Goal: Task Accomplishment & Management: Complete application form

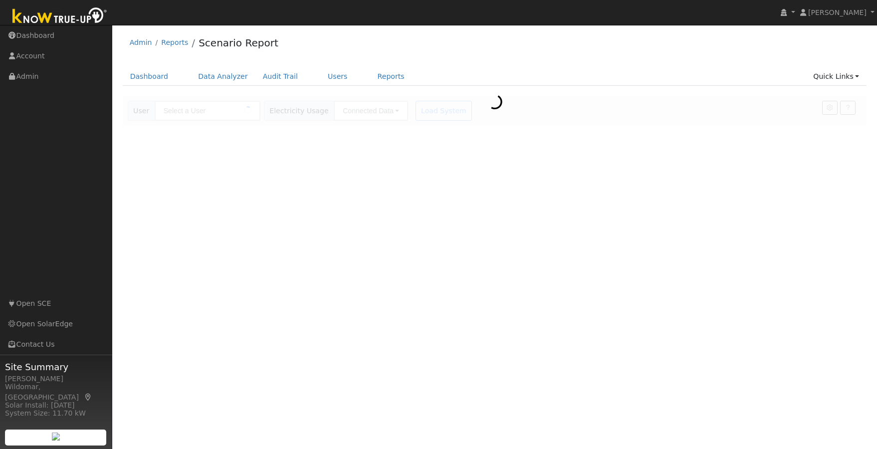
type input "[PERSON_NAME]"
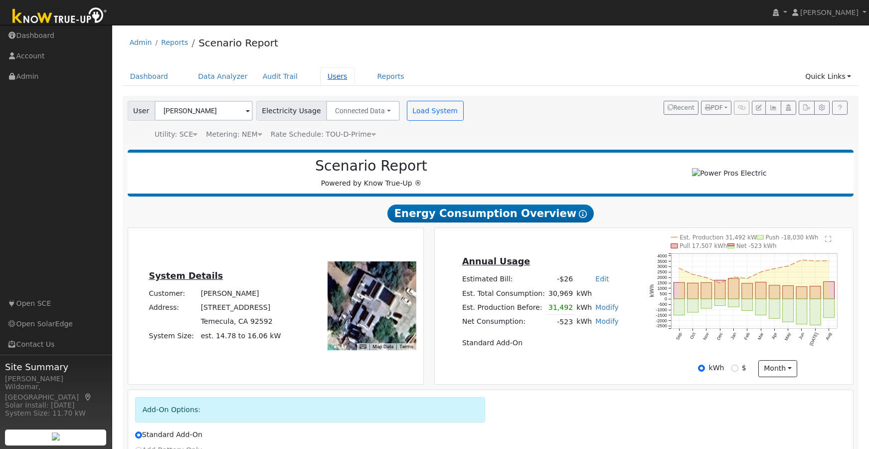
click at [320, 74] on link "Users" at bounding box center [337, 76] width 35 height 18
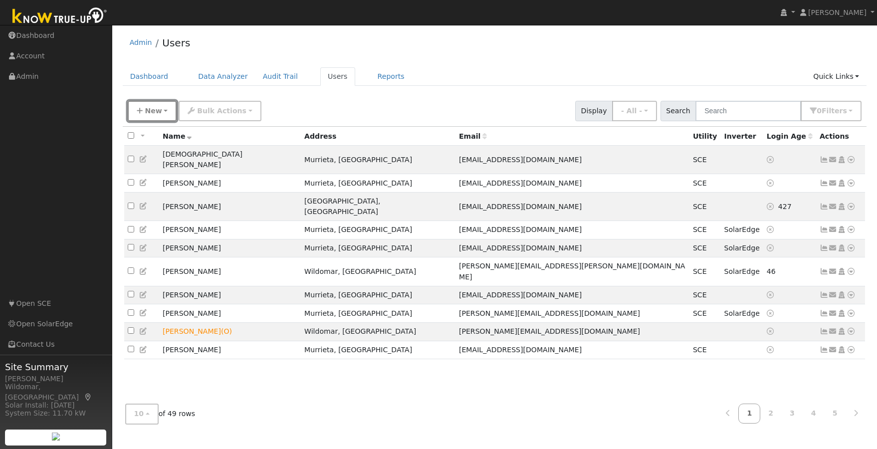
click at [159, 111] on span "New" at bounding box center [153, 111] width 17 height 8
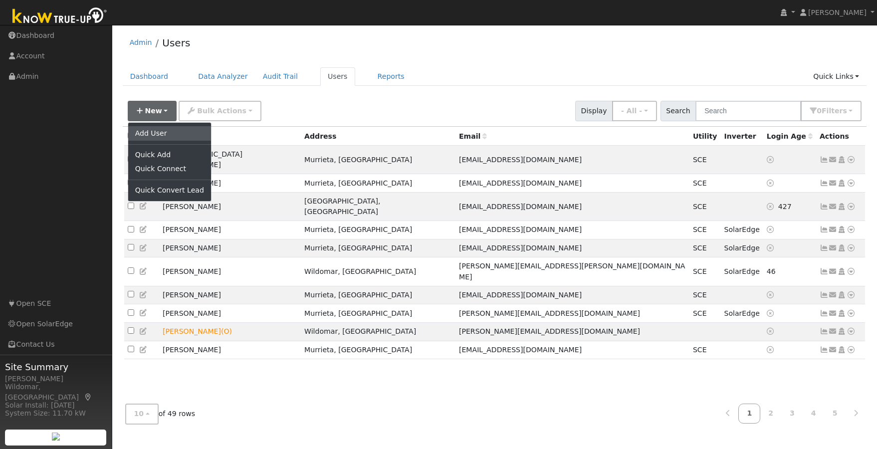
click at [162, 135] on link "Add User" at bounding box center [169, 133] width 83 height 14
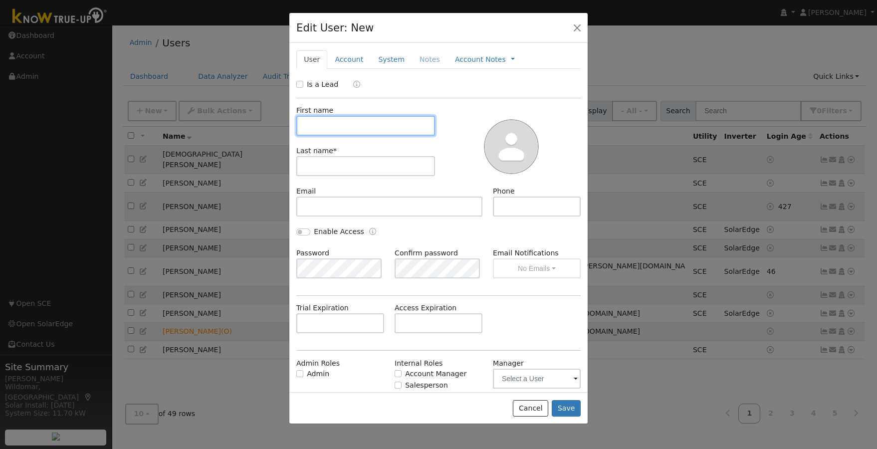
click at [349, 125] on input "text" at bounding box center [365, 126] width 139 height 20
type input "Fernando"
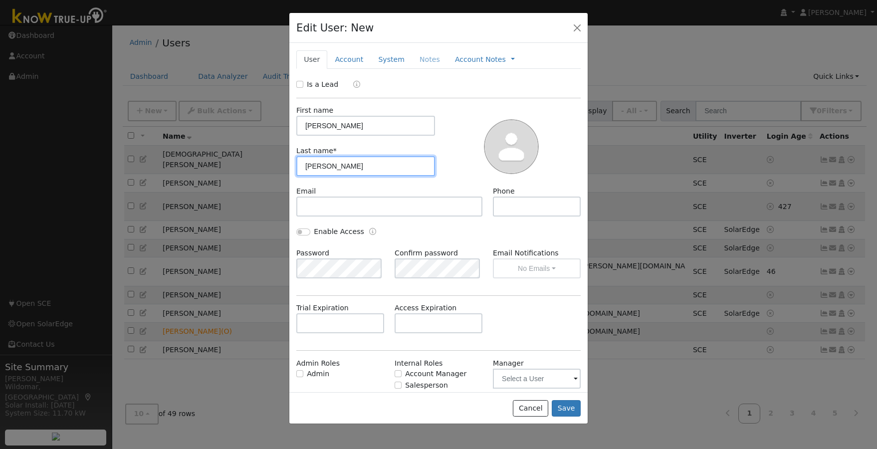
type input "Martinez"
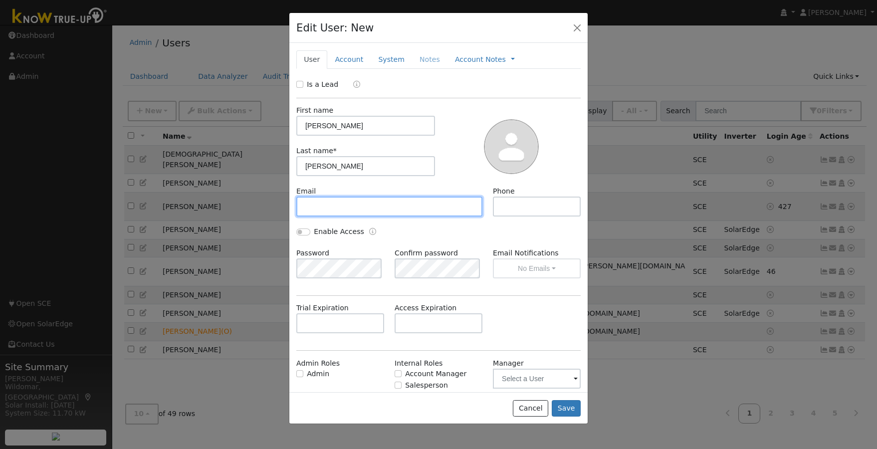
paste input "sucacique"
type input "sucacique@aol.com"
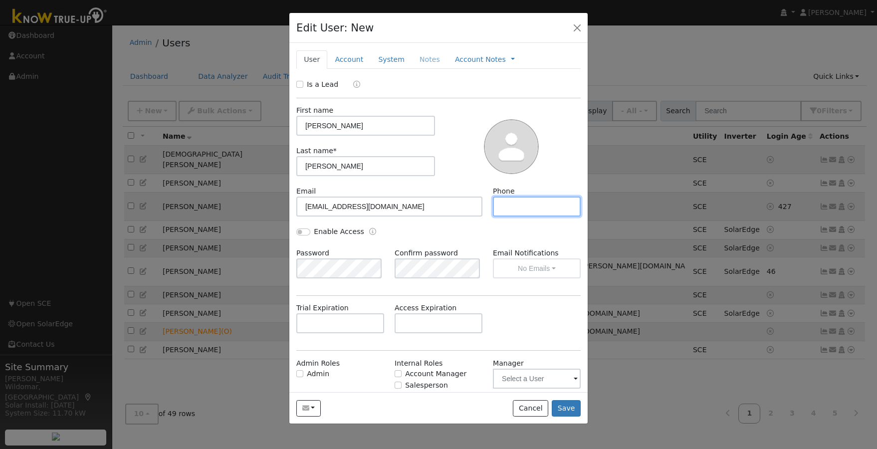
paste input "(619) 250-7566"
type input "(619) 250-7566"
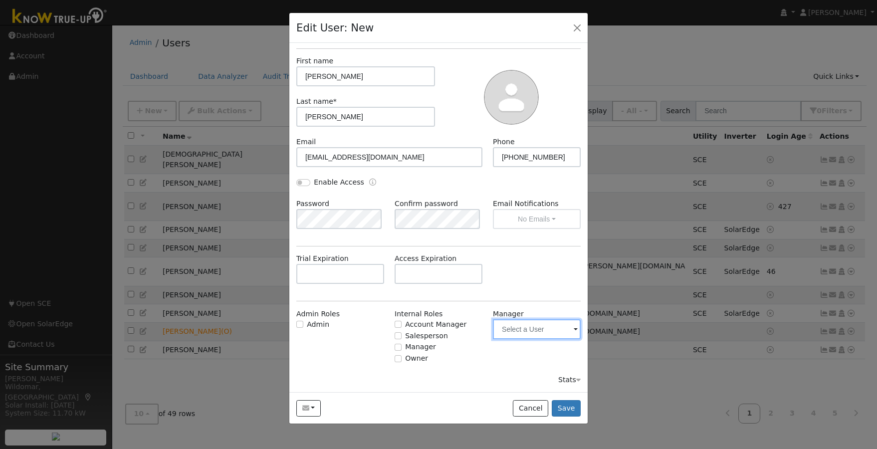
click at [524, 330] on input "text" at bounding box center [537, 329] width 88 height 20
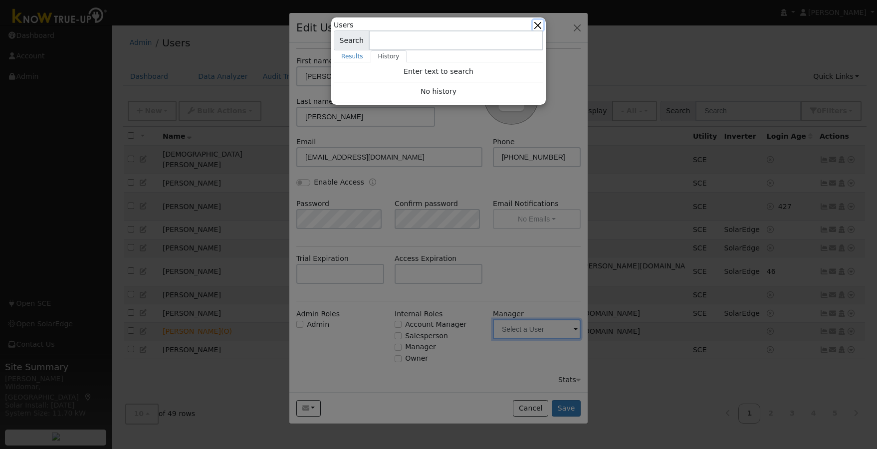
click at [542, 25] on button "button" at bounding box center [538, 25] width 10 height 10
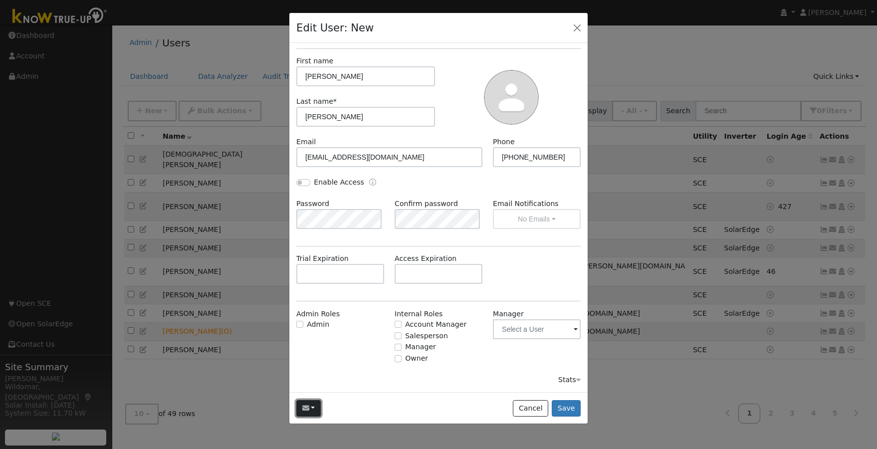
click at [315, 406] on button "button" at bounding box center [308, 408] width 24 height 17
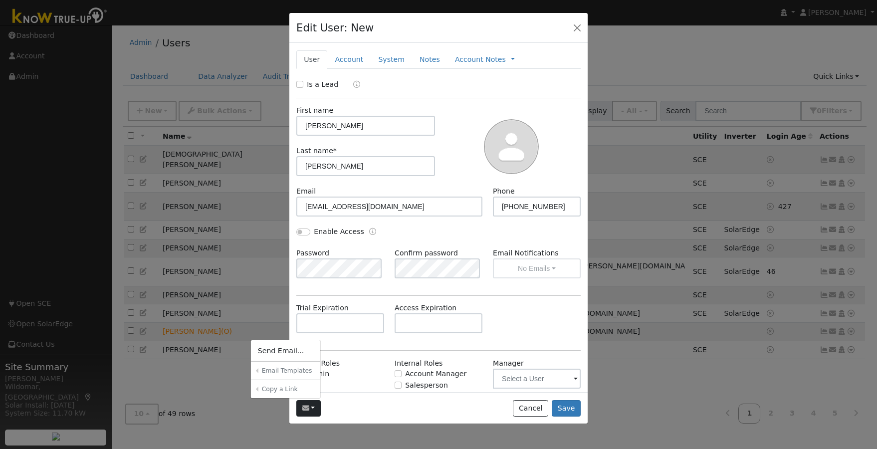
click at [533, 324] on div "Trial Expiration Access Expiration" at bounding box center [438, 323] width 295 height 40
click at [563, 406] on button "Save" at bounding box center [565, 408] width 29 height 17
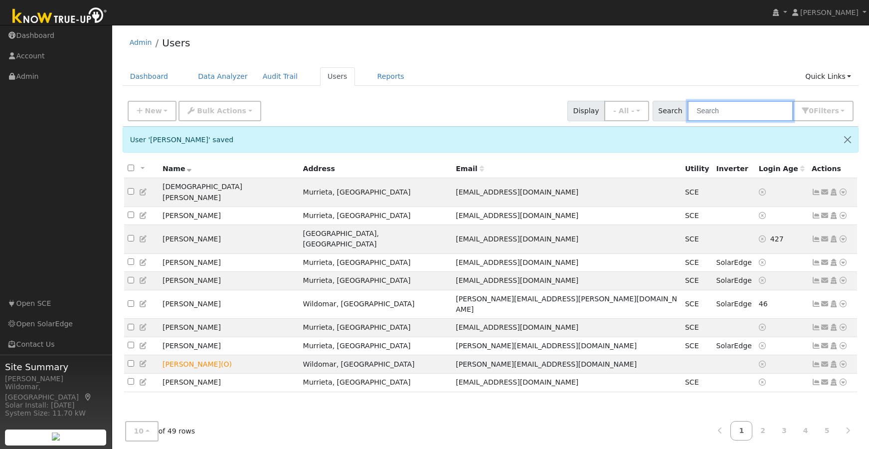
click at [737, 115] on input "text" at bounding box center [741, 111] width 106 height 20
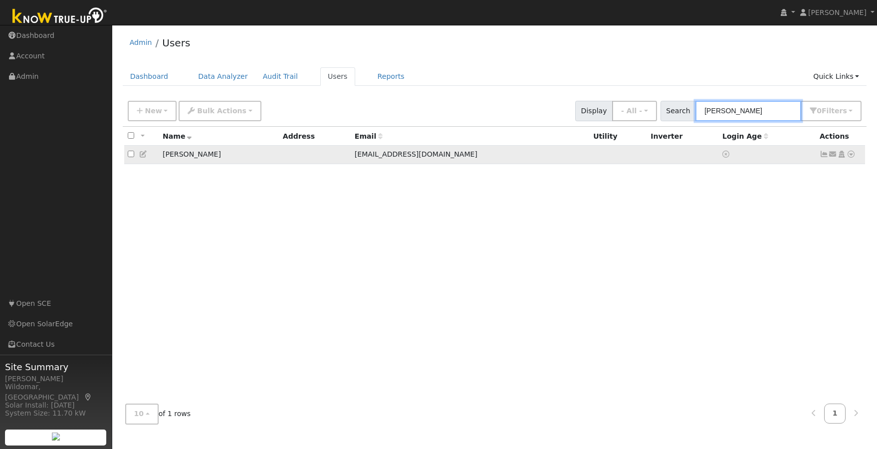
type input "fernando"
click at [143, 156] on icon at bounding box center [143, 154] width 9 height 7
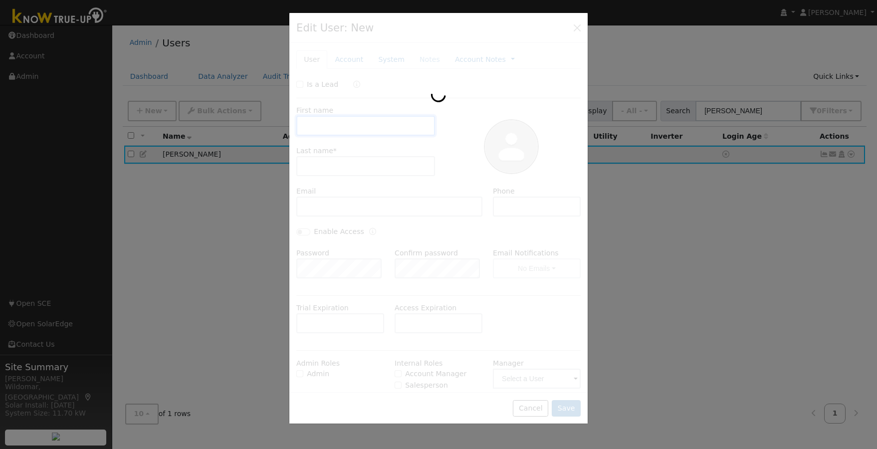
type input "Fernando"
type input "Martinez"
type input "sucacique@aol.com"
type input "(619) 250-7566"
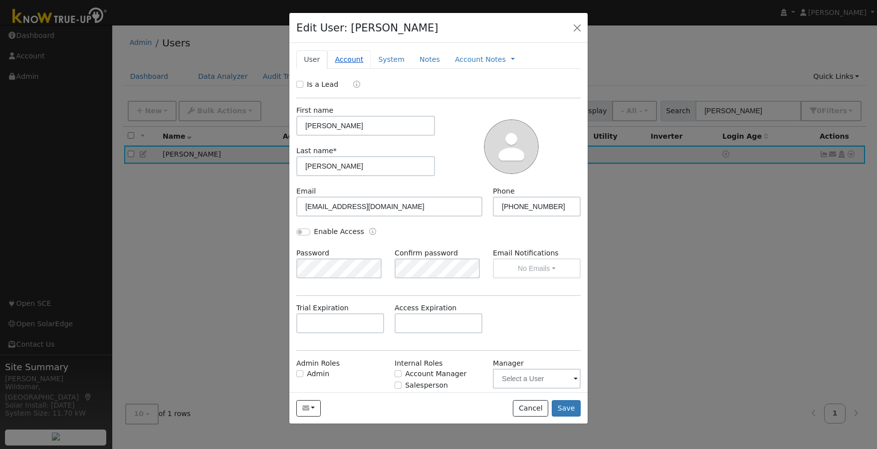
click at [348, 58] on link "Account" at bounding box center [348, 59] width 43 height 18
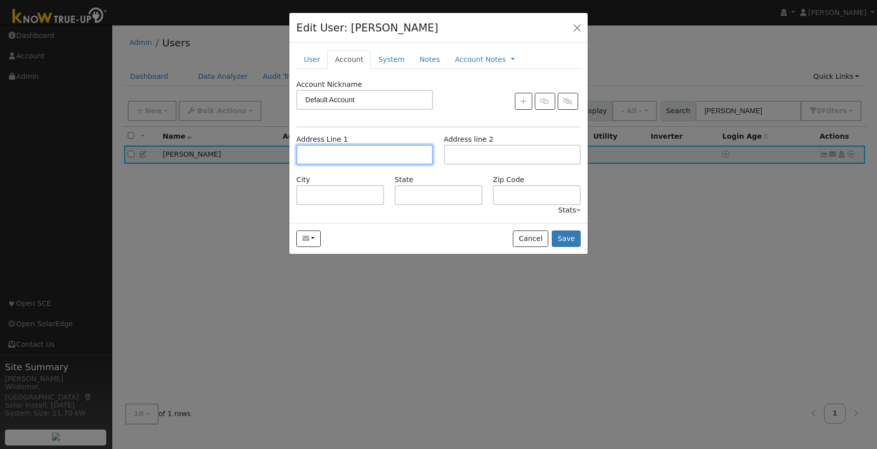
click at [350, 154] on input "text" at bounding box center [364, 155] width 137 height 20
click at [338, 152] on input "text" at bounding box center [364, 155] width 137 height 20
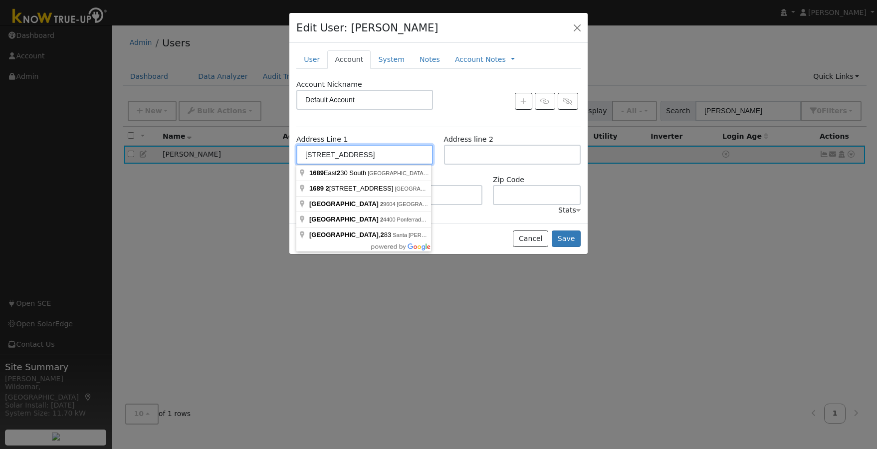
type input "1689 Avenida Tealing #2"
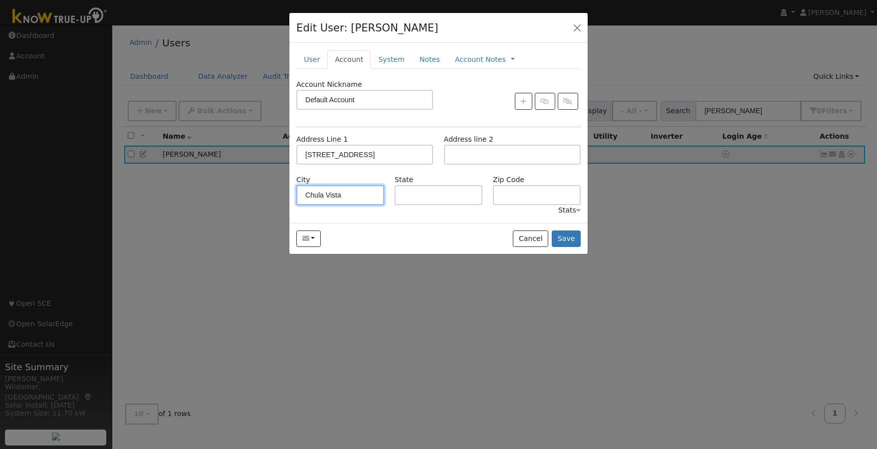
type input "Chula Vista"
type input "CA"
type input "91913"
click at [384, 60] on link "System" at bounding box center [390, 59] width 41 height 18
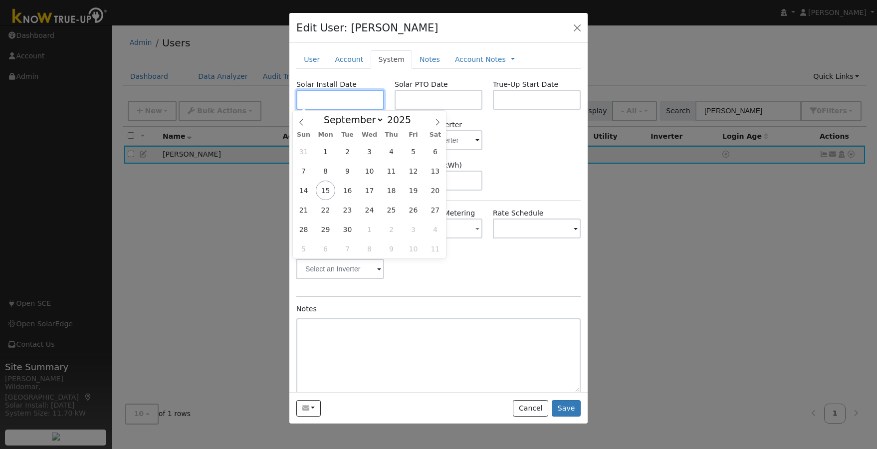
click at [345, 101] on input "text" at bounding box center [340, 100] width 88 height 20
click at [301, 124] on icon at bounding box center [301, 122] width 7 height 7
select select "7"
click at [414, 152] on span "1" at bounding box center [412, 151] width 19 height 19
type input "08/01/2025"
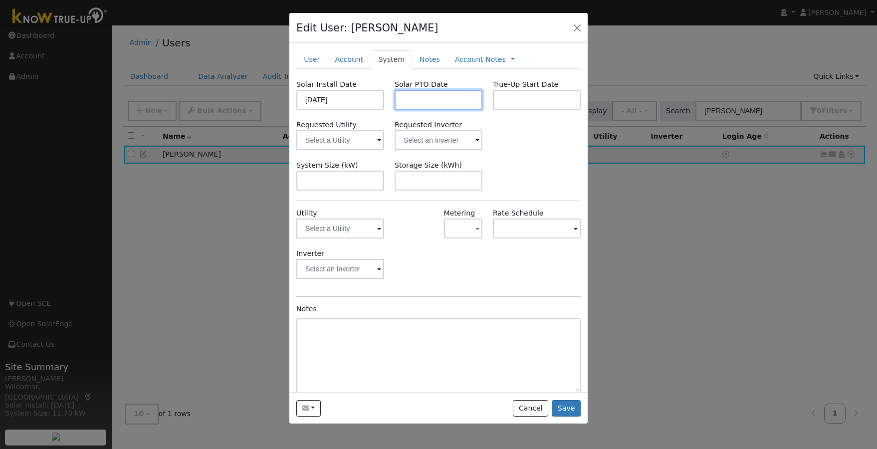
click at [428, 99] on input "text" at bounding box center [438, 100] width 88 height 20
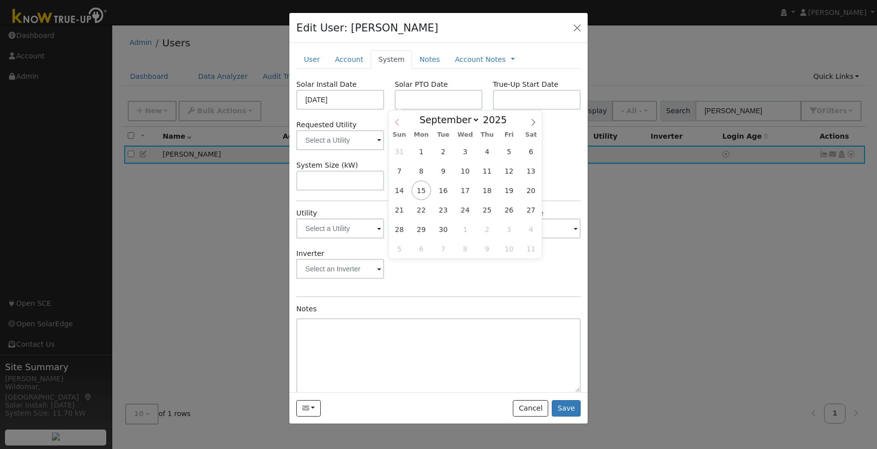
click at [400, 123] on span at bounding box center [396, 119] width 17 height 17
select select "7"
click at [507, 153] on span "1" at bounding box center [508, 151] width 19 height 19
type input "08/01/2025"
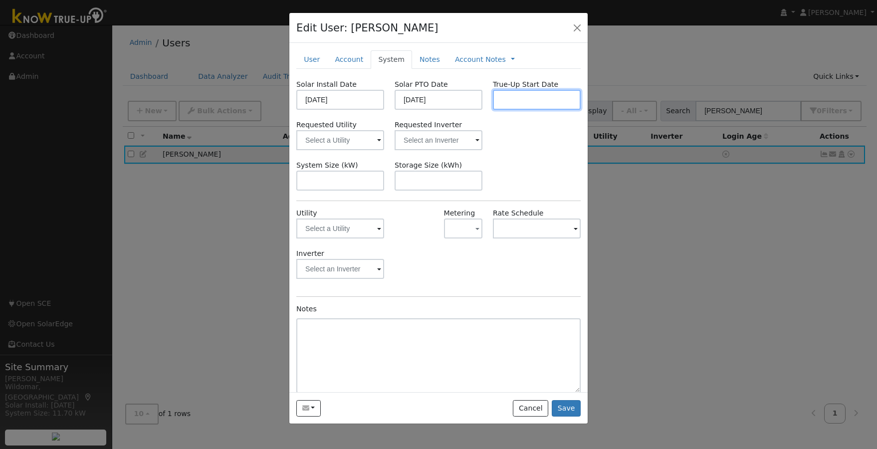
click at [514, 103] on input "text" at bounding box center [537, 100] width 88 height 20
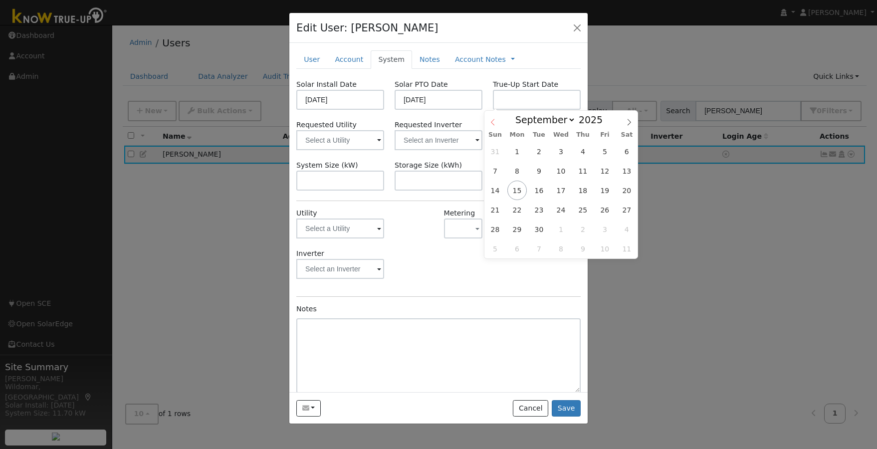
click at [489, 123] on icon at bounding box center [492, 122] width 7 height 7
select select "7"
click at [602, 153] on span "1" at bounding box center [604, 151] width 19 height 19
type input "08/01/2025"
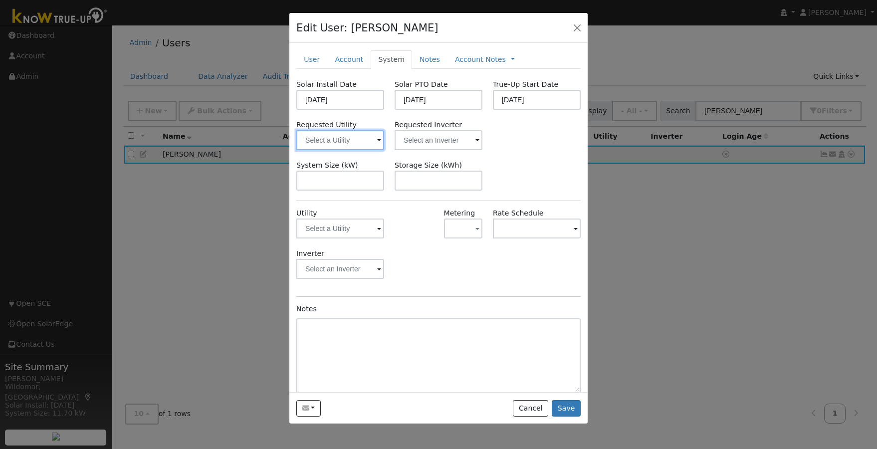
click at [339, 138] on input "text" at bounding box center [340, 140] width 88 height 20
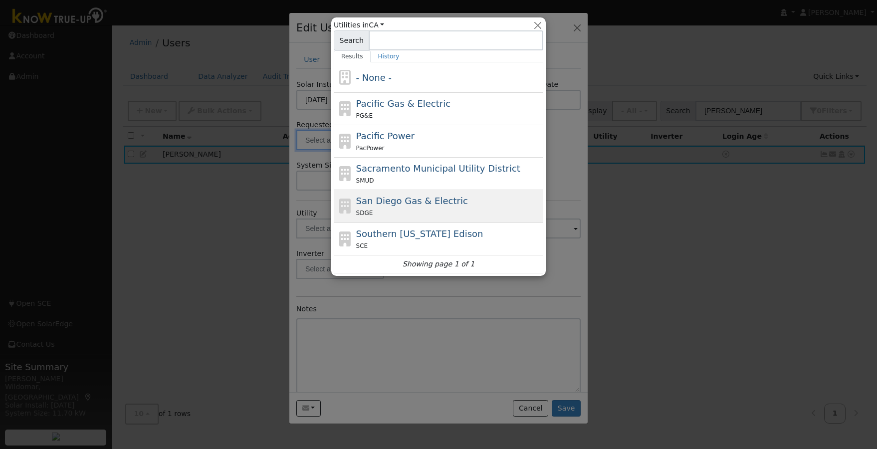
click at [426, 206] on span "San Diego Gas & Electric" at bounding box center [412, 200] width 112 height 10
type input "San Diego Gas & Electric"
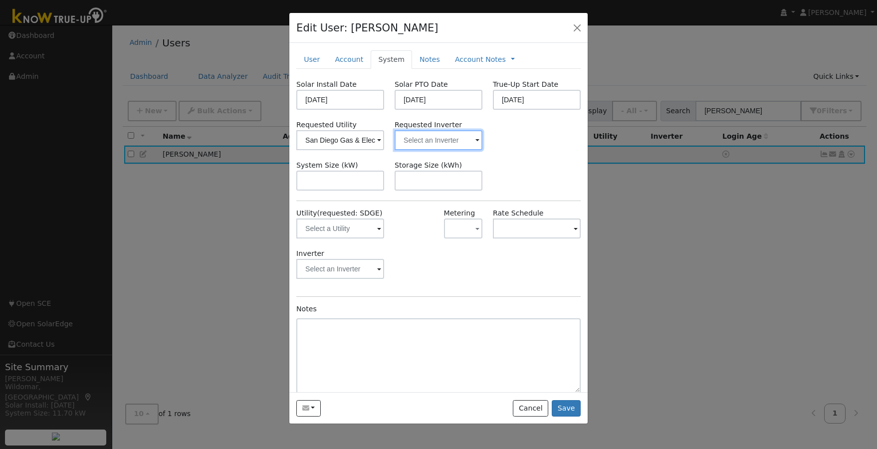
click at [433, 141] on input "text" at bounding box center [438, 140] width 88 height 20
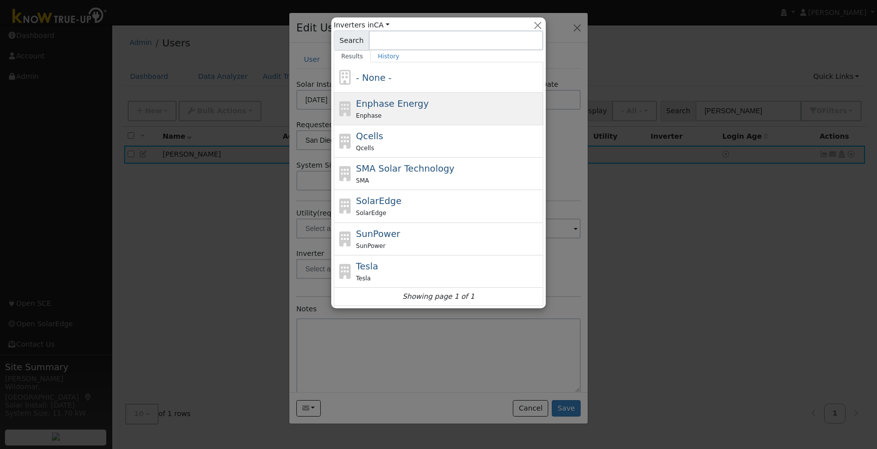
click at [395, 105] on span "Enphase Energy" at bounding box center [392, 103] width 73 height 10
type input "Enphase Energy"
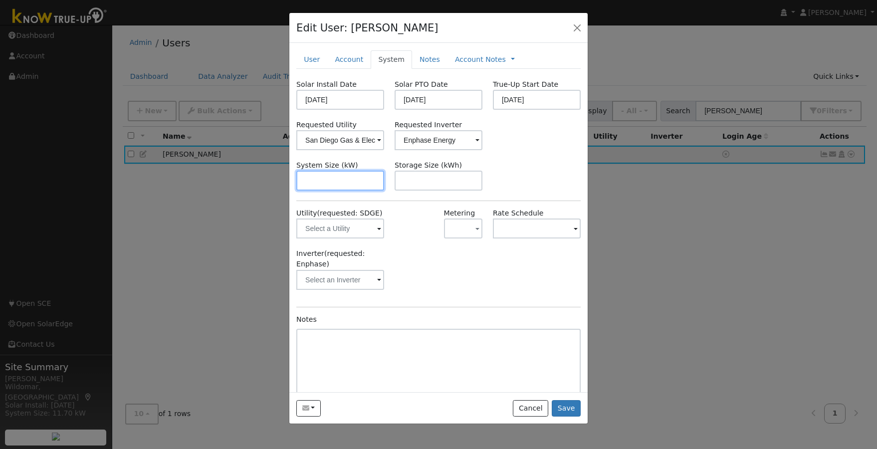
click at [338, 180] on input "text" at bounding box center [340, 181] width 88 height 20
type input "4"
click at [377, 227] on span at bounding box center [379, 228] width 4 height 11
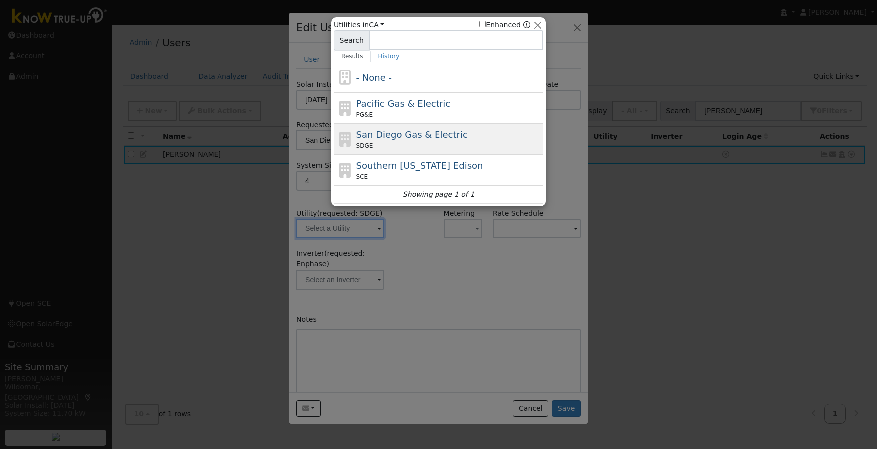
click at [408, 136] on span "San Diego Gas & Electric" at bounding box center [412, 134] width 112 height 10
type input "SDGE"
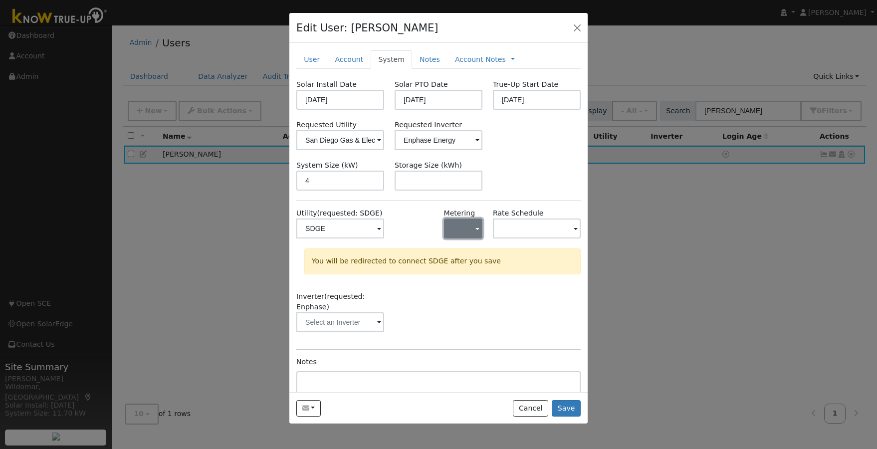
click at [458, 229] on button "button" at bounding box center [463, 228] width 38 height 20
click at [465, 279] on link "NBT" at bounding box center [474, 279] width 69 height 14
click at [510, 224] on input "text" at bounding box center [537, 228] width 88 height 20
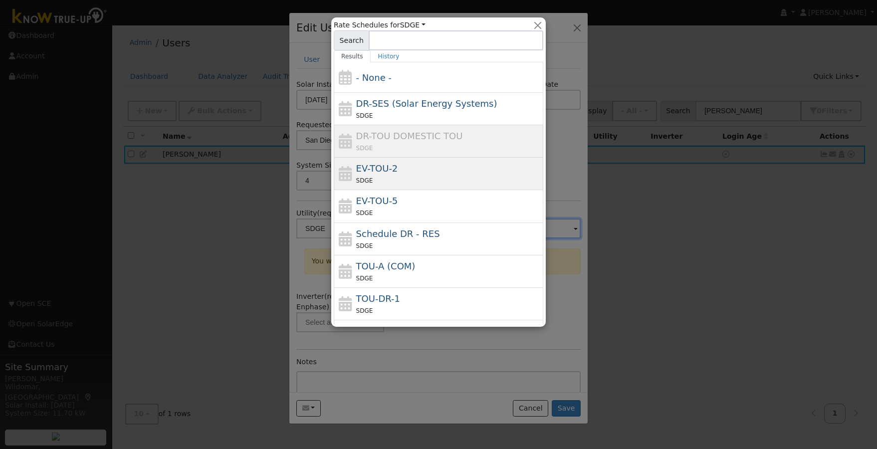
scroll to position [46, 0]
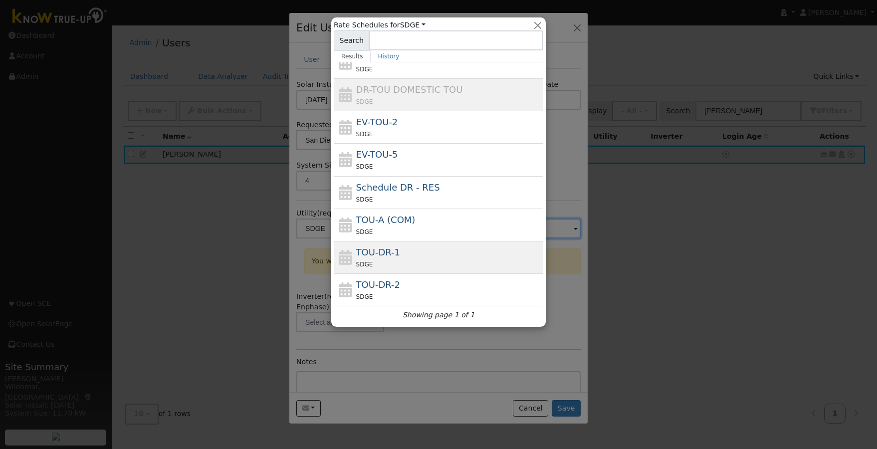
click at [407, 259] on div "SDGE" at bounding box center [448, 264] width 185 height 10
type input "TOU-DR-1"
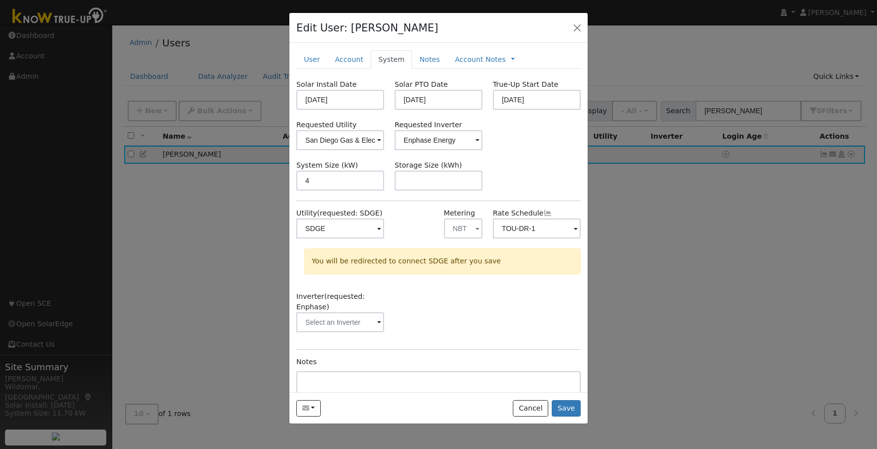
scroll to position [61, 0]
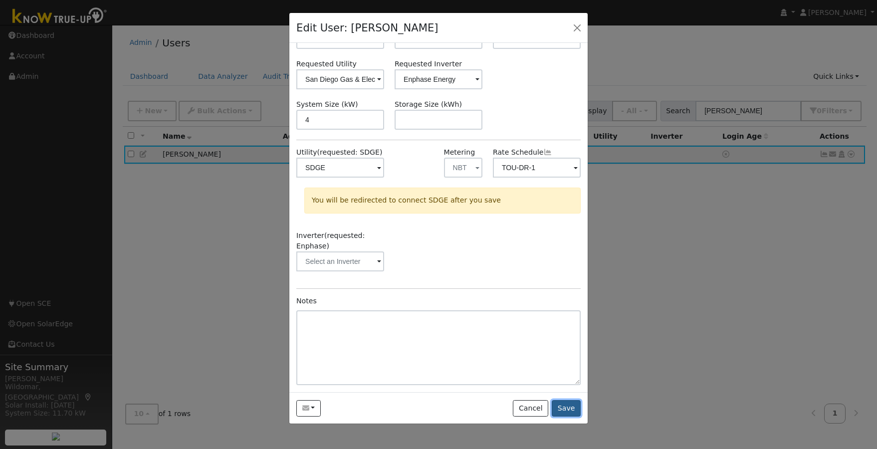
click at [567, 408] on button "Save" at bounding box center [565, 408] width 29 height 17
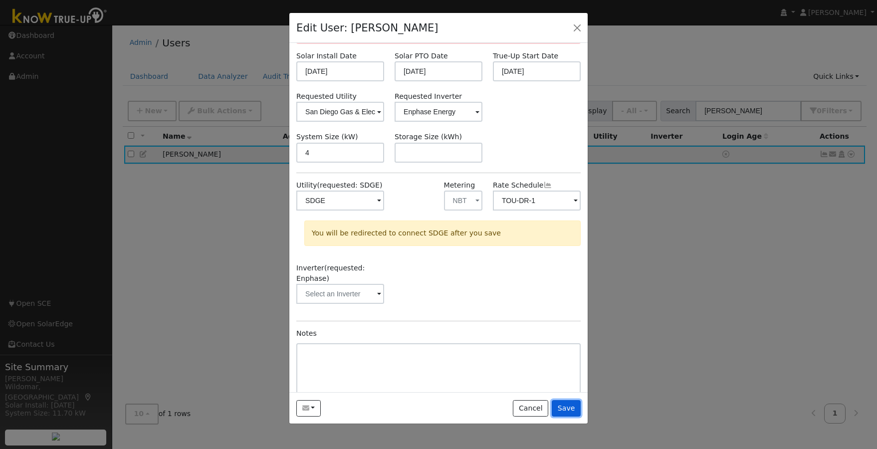
scroll to position [0, 0]
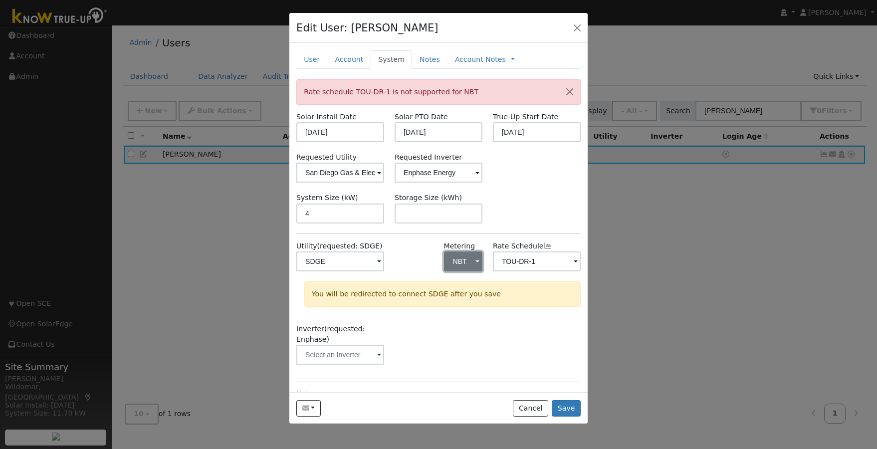
click at [475, 263] on span "button" at bounding box center [477, 262] width 4 height 10
click at [462, 298] on link "NEM" at bounding box center [474, 297] width 69 height 14
click at [566, 407] on button "Save" at bounding box center [565, 408] width 29 height 17
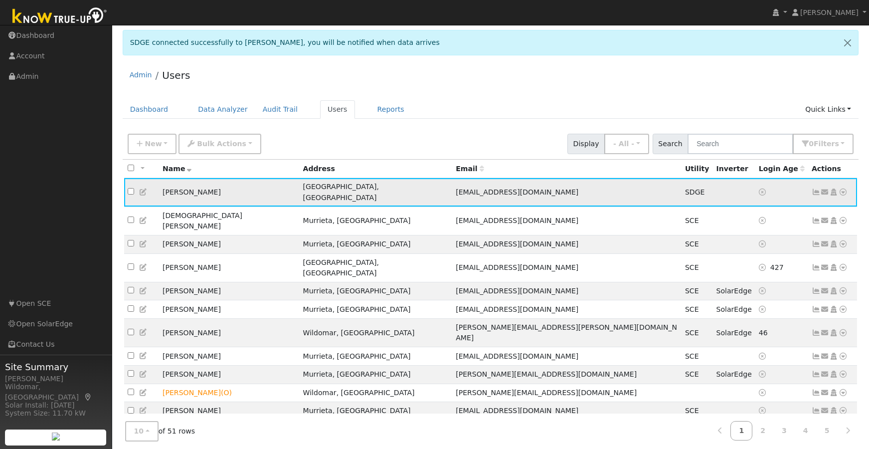
click at [817, 189] on icon at bounding box center [816, 191] width 9 height 7
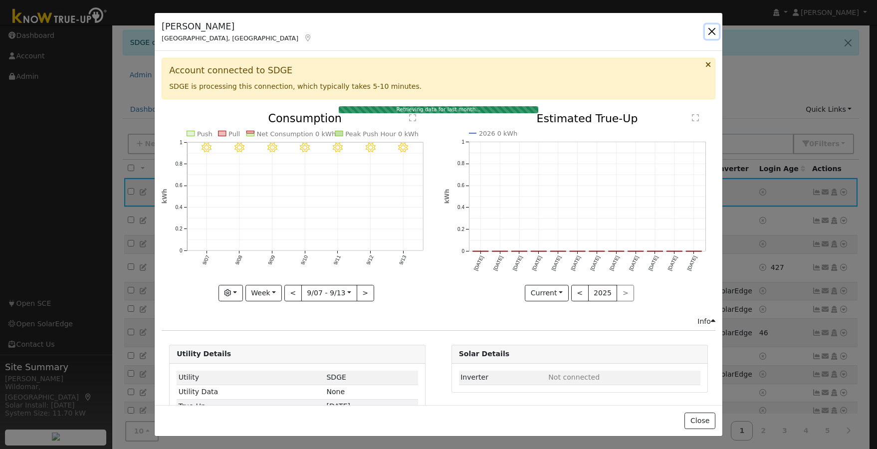
click at [711, 32] on button "button" at bounding box center [712, 31] width 14 height 14
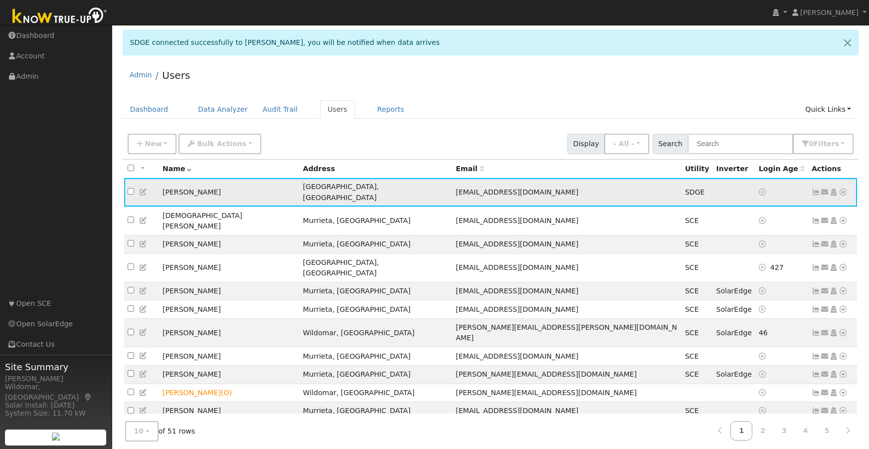
click at [845, 188] on icon at bounding box center [843, 191] width 9 height 7
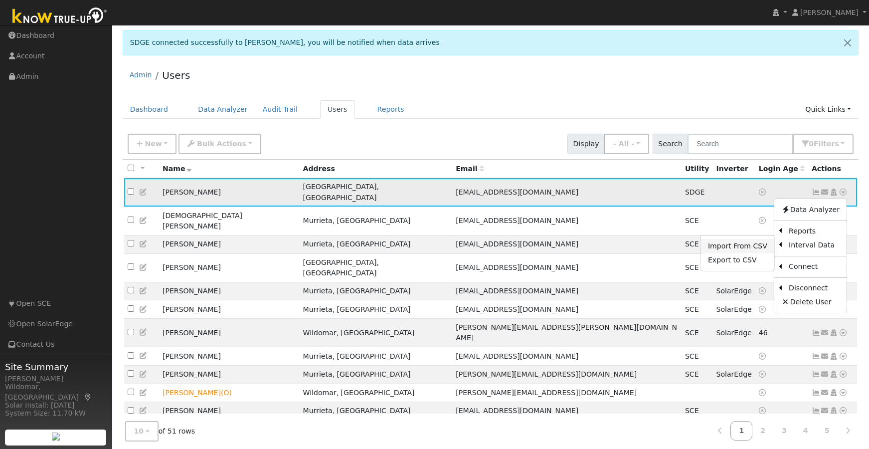
click at [738, 242] on link "Import From CSV" at bounding box center [737, 246] width 73 height 14
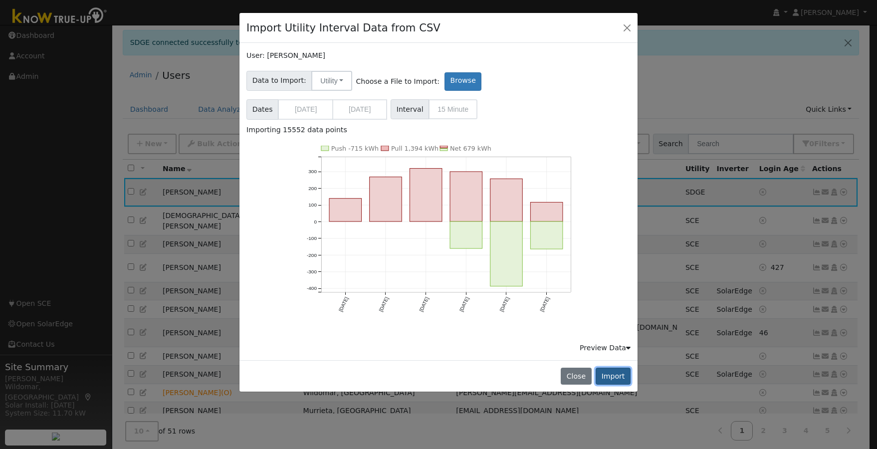
click at [613, 376] on button "Import" at bounding box center [612, 375] width 35 height 17
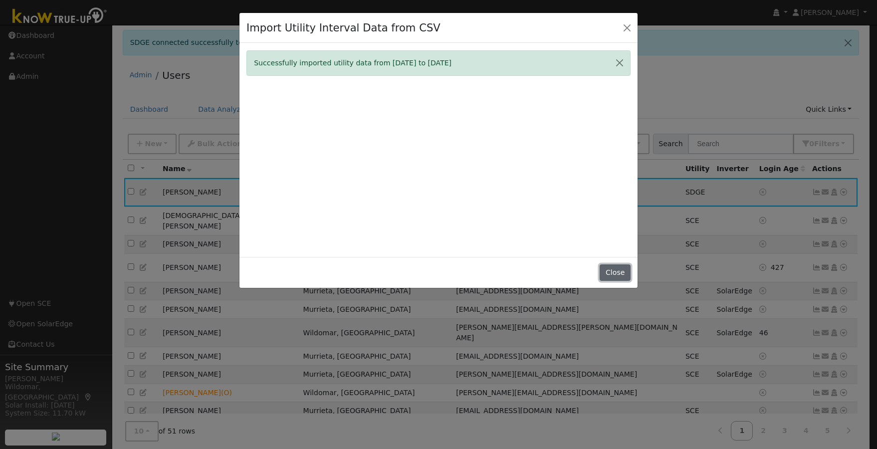
click at [617, 273] on button "Close" at bounding box center [614, 272] width 30 height 17
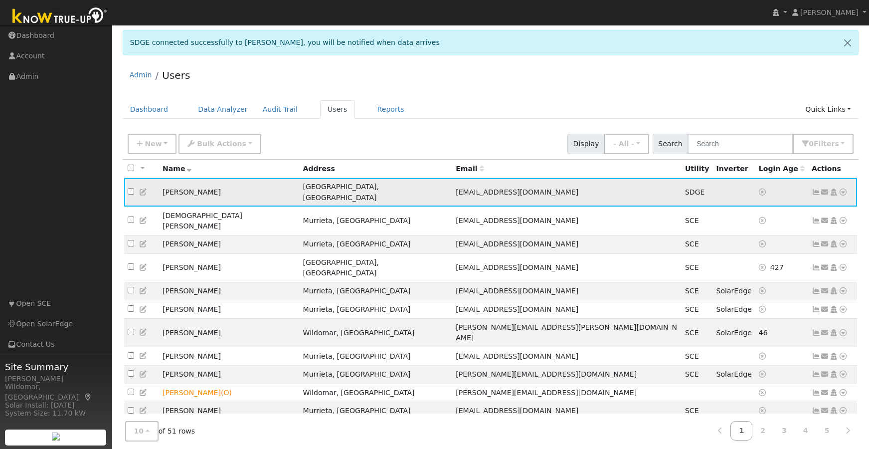
click at [815, 188] on icon at bounding box center [816, 191] width 9 height 7
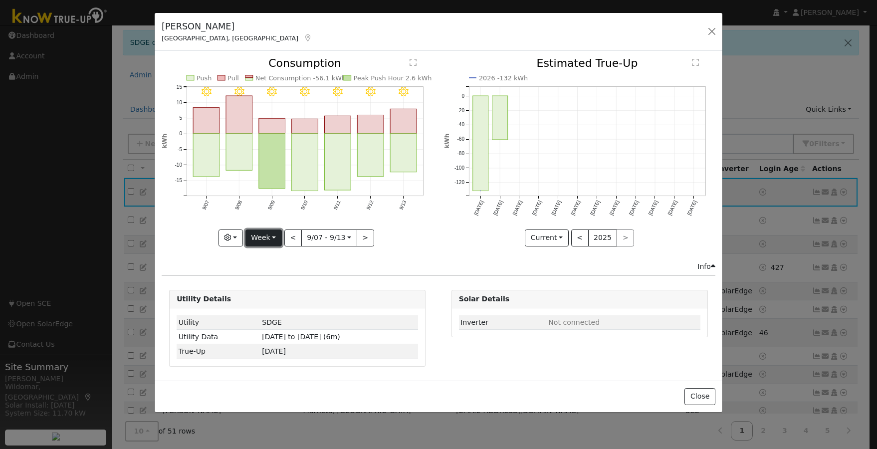
click at [273, 238] on button "Week" at bounding box center [263, 237] width 36 height 17
click at [277, 299] on link "Year" at bounding box center [280, 300] width 69 height 14
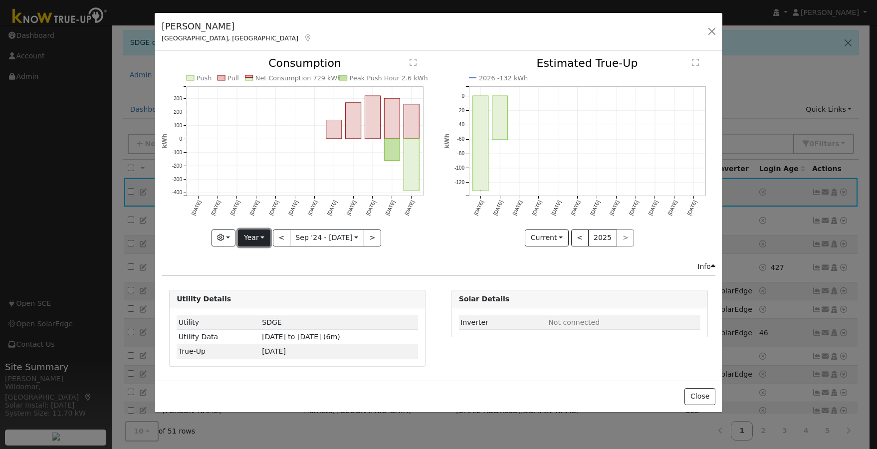
click at [257, 234] on button "Year" at bounding box center [254, 237] width 32 height 17
click at [265, 286] on link "Month" at bounding box center [272, 286] width 69 height 14
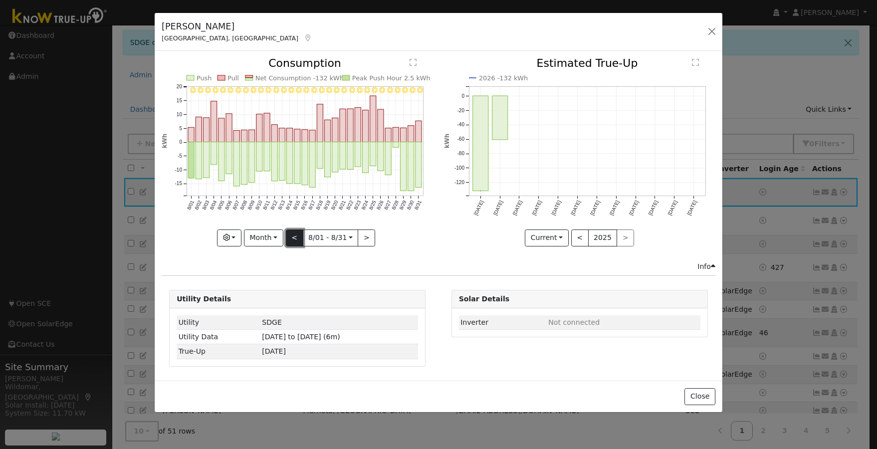
click at [293, 238] on button "<" at bounding box center [294, 237] width 17 height 17
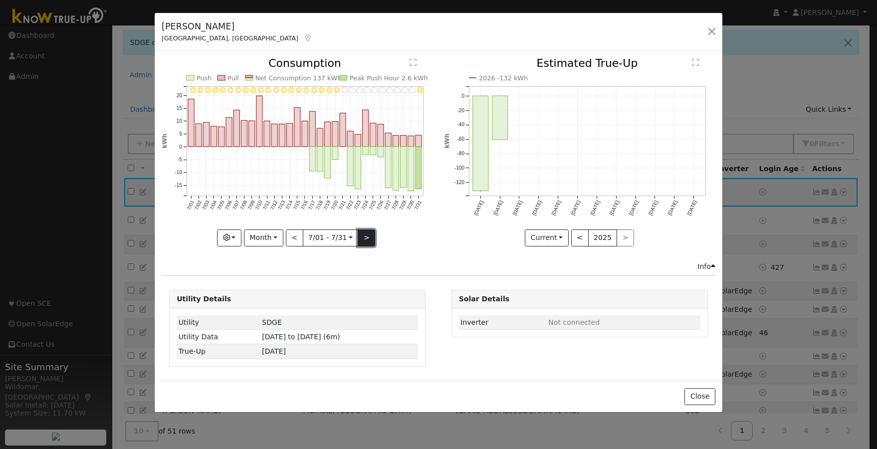
click at [364, 238] on button ">" at bounding box center [365, 237] width 17 height 17
type input "2025-08-01"
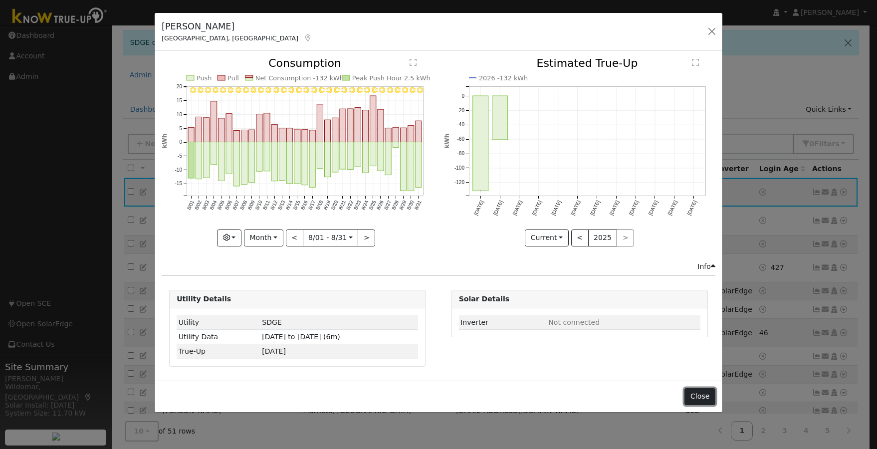
click at [698, 398] on button "Close" at bounding box center [699, 396] width 30 height 17
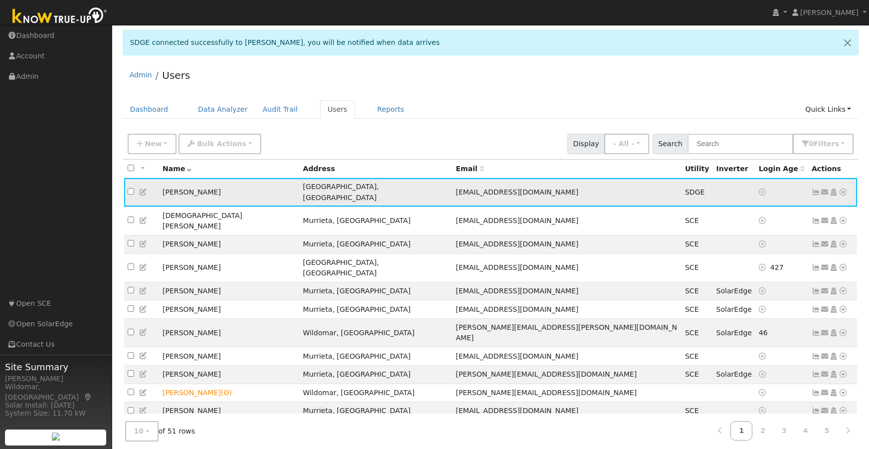
click at [814, 188] on icon at bounding box center [816, 191] width 9 height 7
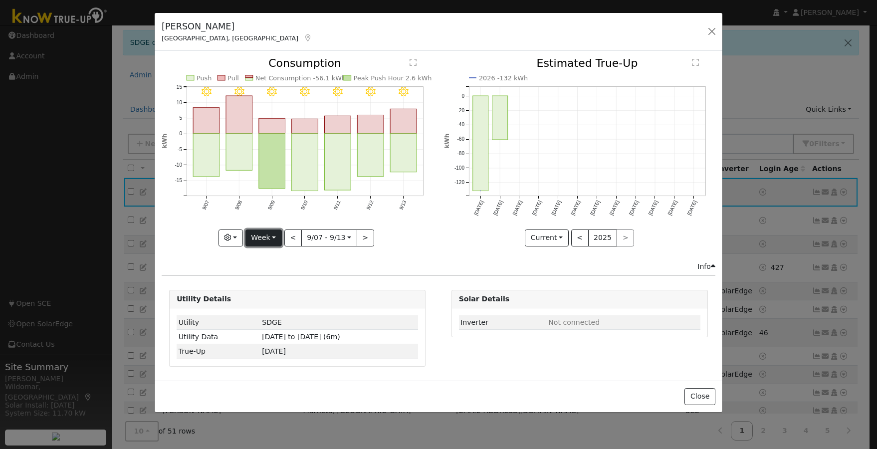
click at [272, 239] on button "Week" at bounding box center [263, 237] width 36 height 17
click at [273, 259] on link "Day" at bounding box center [280, 258] width 69 height 14
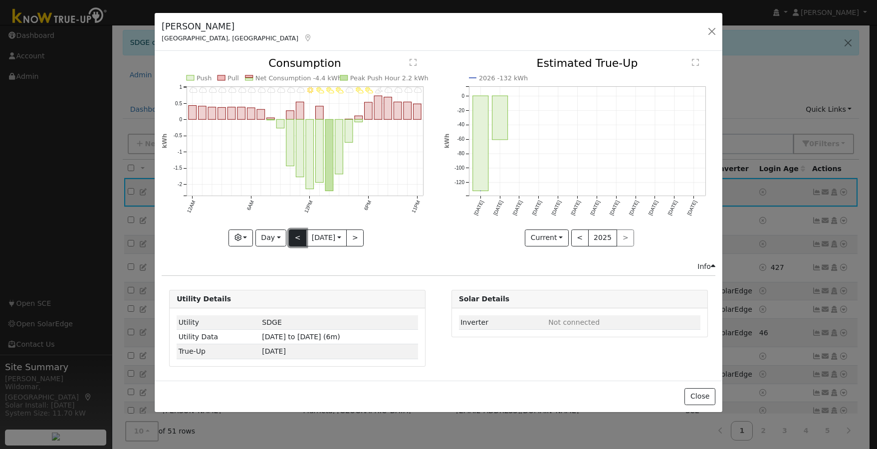
click at [295, 239] on button "<" at bounding box center [297, 237] width 17 height 17
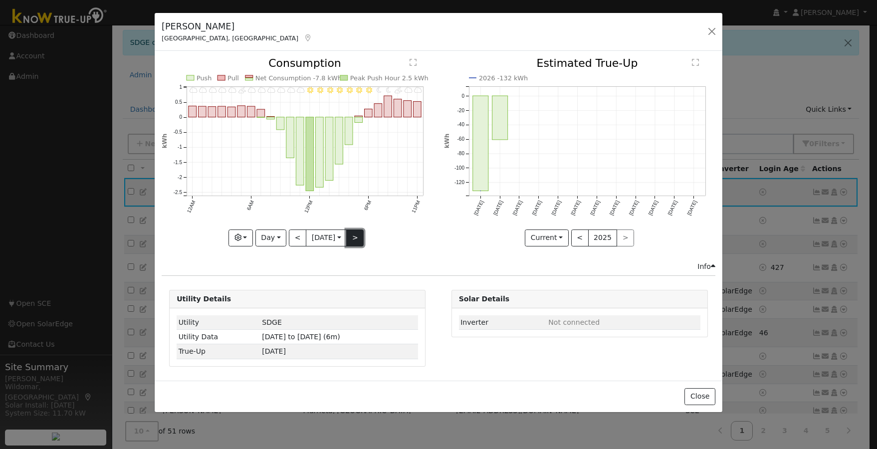
click at [352, 236] on button ">" at bounding box center [354, 237] width 17 height 17
click at [354, 235] on button ">" at bounding box center [354, 237] width 17 height 17
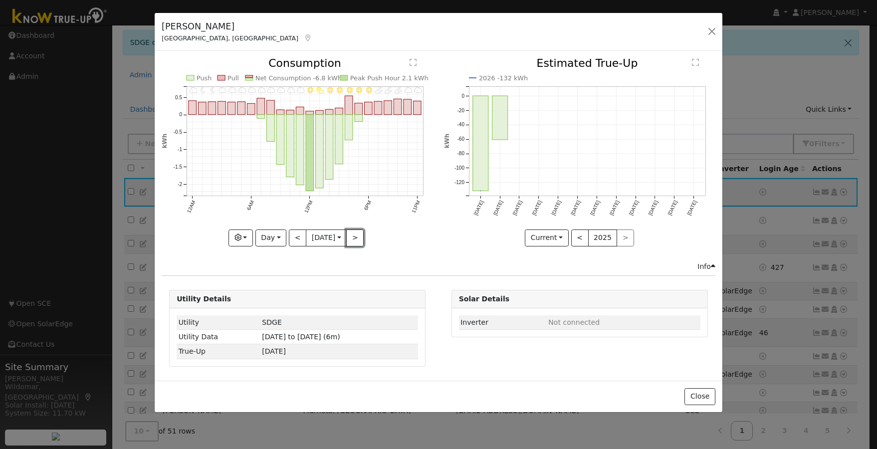
click at [355, 236] on button ">" at bounding box center [354, 237] width 17 height 17
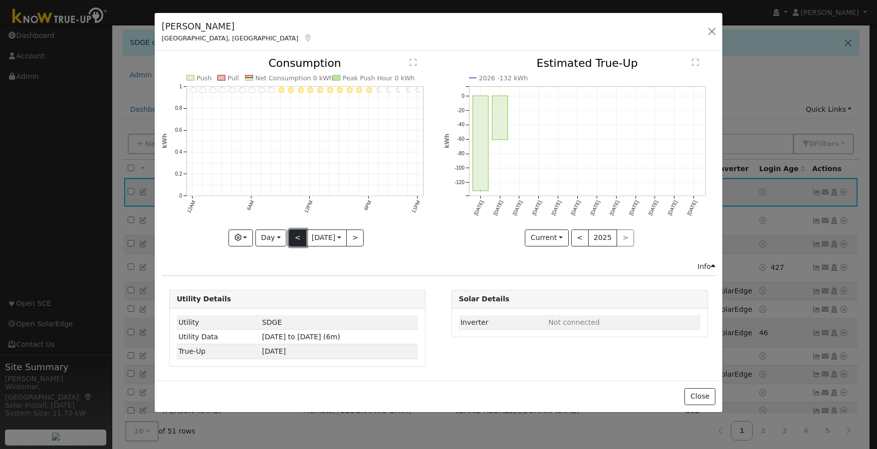
click at [296, 237] on button "<" at bounding box center [297, 237] width 17 height 17
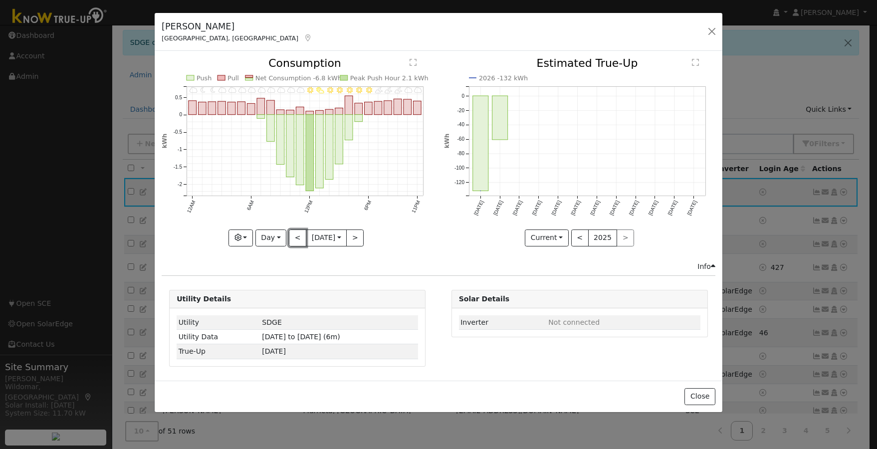
click at [293, 237] on button "<" at bounding box center [297, 237] width 17 height 17
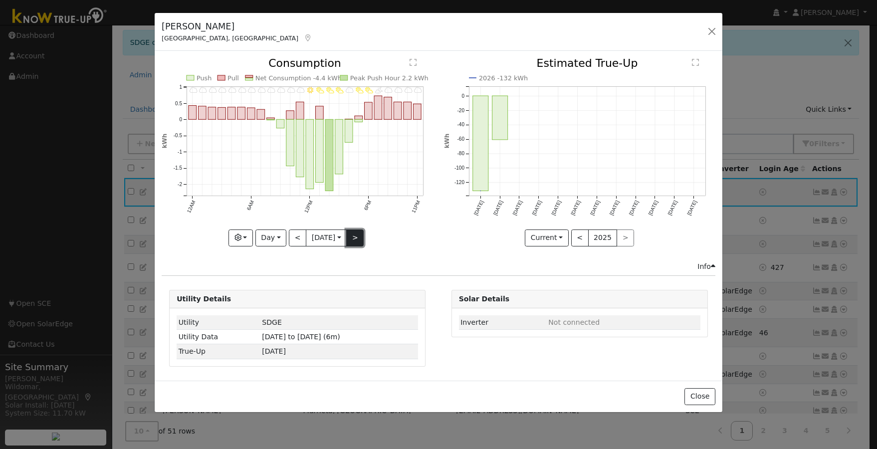
click at [353, 236] on button ">" at bounding box center [354, 237] width 17 height 17
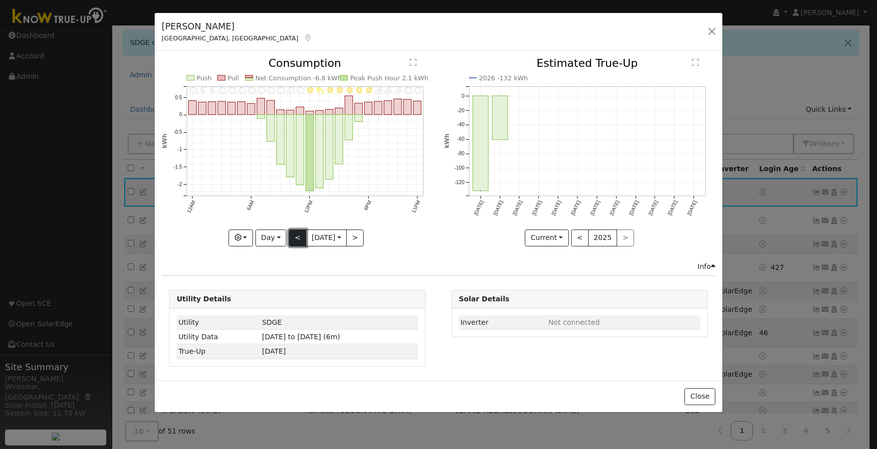
click at [295, 238] on button "<" at bounding box center [297, 237] width 17 height 17
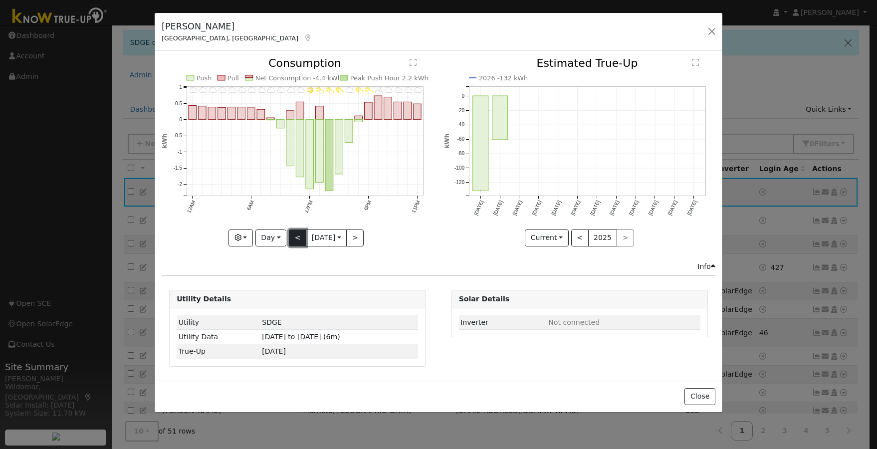
click at [295, 238] on button "<" at bounding box center [297, 237] width 17 height 17
type input "2025-09-12"
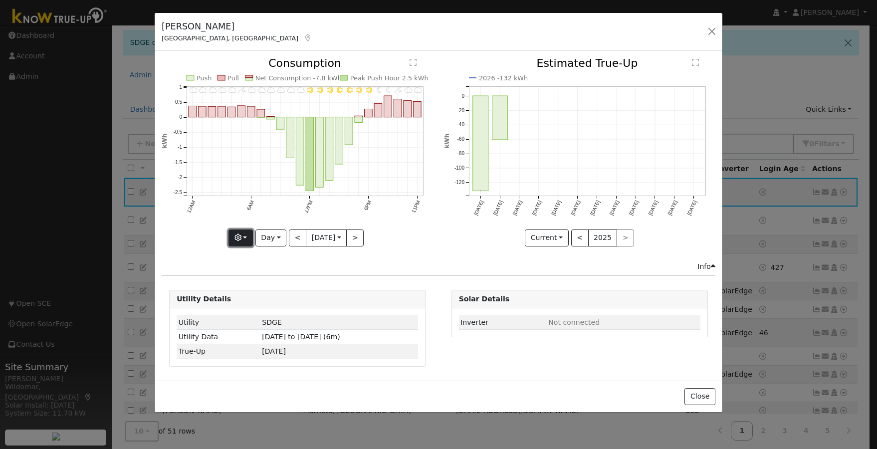
click at [251, 235] on button "button" at bounding box center [240, 237] width 24 height 17
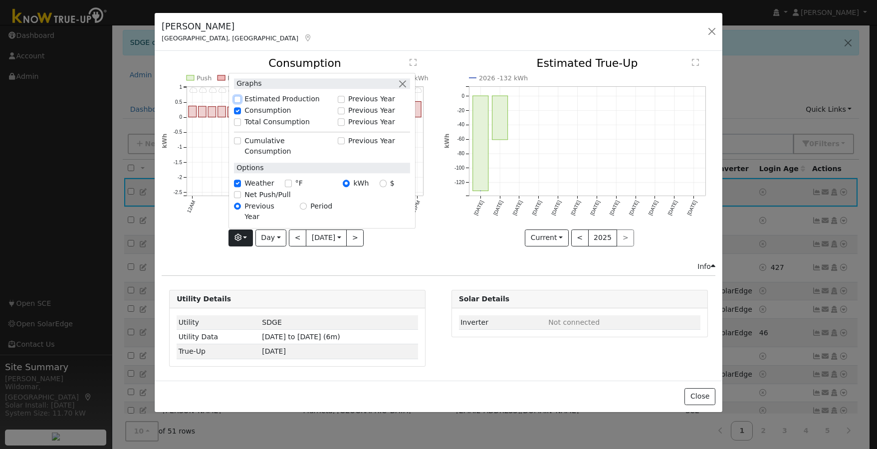
click at [236, 103] on input "Estimated Production" at bounding box center [237, 99] width 7 height 7
checkbox input "true"
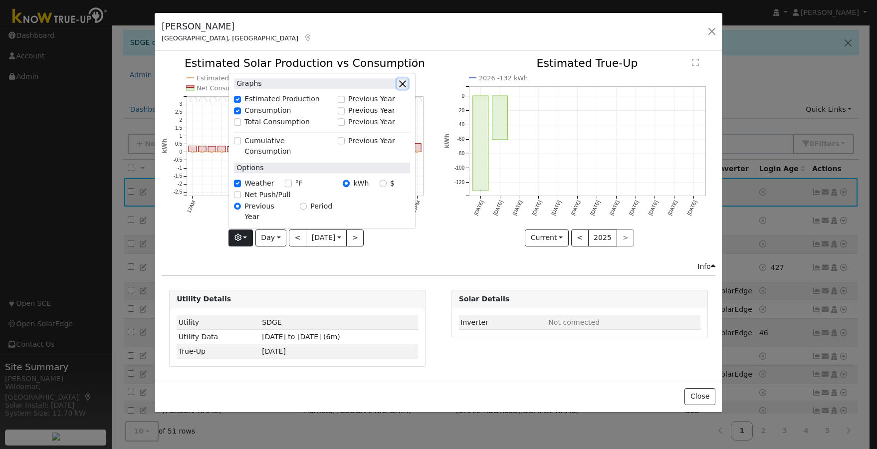
click at [405, 89] on button "button" at bounding box center [402, 83] width 10 height 10
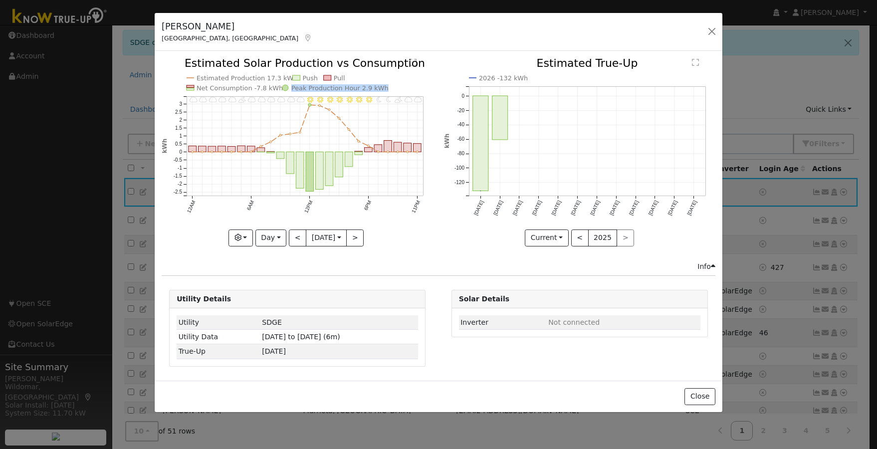
drag, startPoint x: 292, startPoint y: 88, endPoint x: 380, endPoint y: 89, distance: 88.3
click at [380, 89] on icon "11PM - MostlyCloudy 10PM - MostlyCloudy 9PM - PartlyCloudy 8PM - MostlyClear 7P…" at bounding box center [297, 151] width 271 height 187
click at [426, 85] on icon "11PM - MostlyCloudy 10PM - MostlyCloudy 9PM - PartlyCloudy 8PM - MostlyClear 7P…" at bounding box center [297, 151] width 271 height 187
click at [274, 237] on button "Day" at bounding box center [270, 237] width 31 height 17
click at [284, 289] on link "Month" at bounding box center [290, 286] width 69 height 14
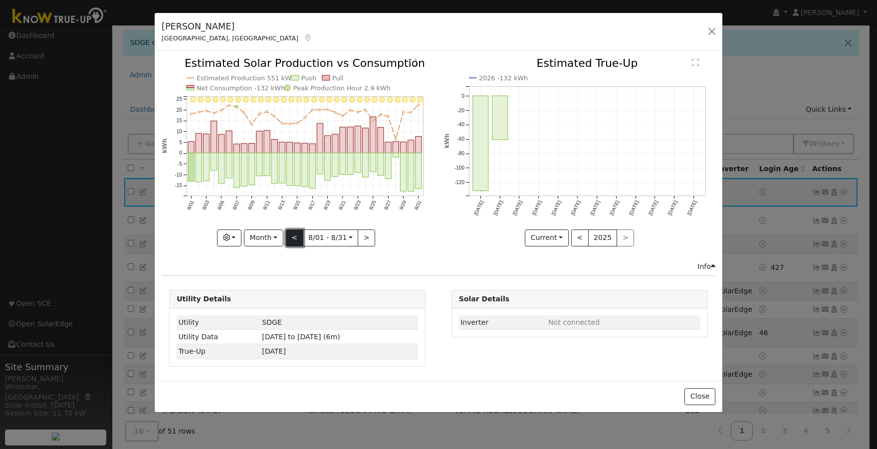
click at [295, 236] on button "<" at bounding box center [294, 237] width 17 height 17
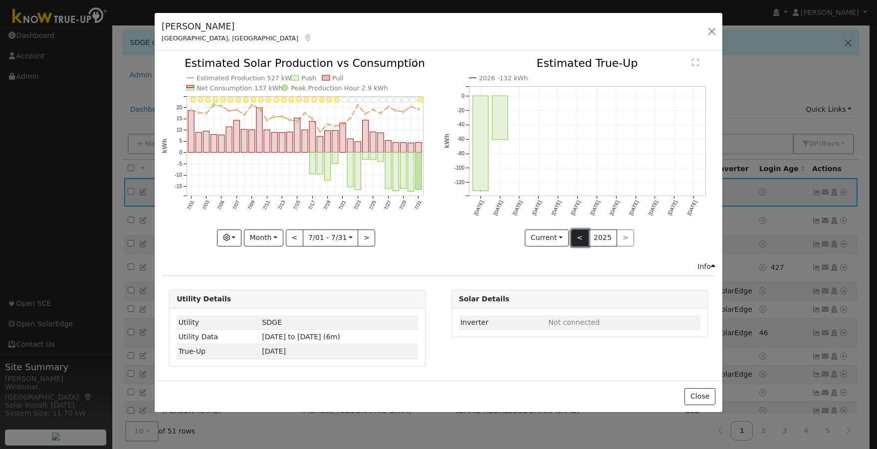
click at [580, 237] on button "<" at bounding box center [579, 237] width 17 height 17
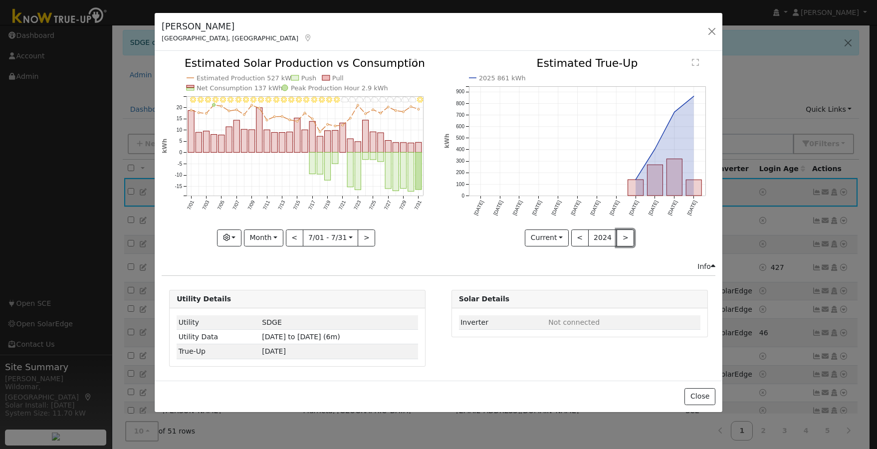
click at [623, 238] on button ">" at bounding box center [624, 237] width 17 height 17
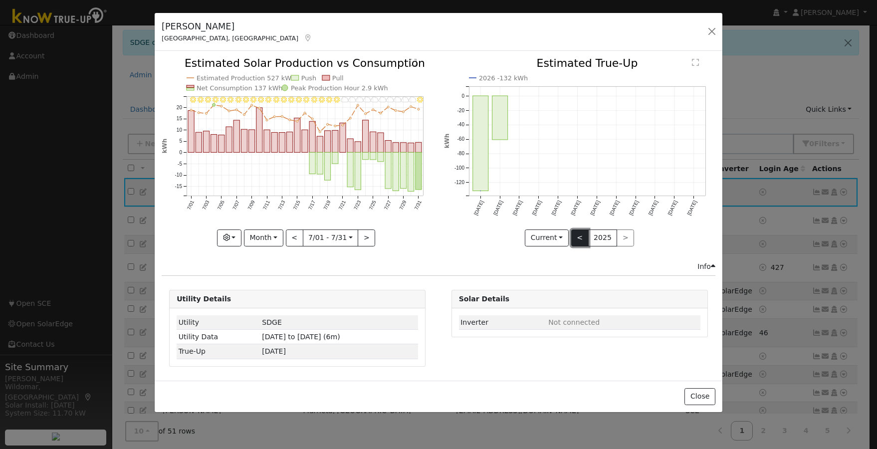
click at [582, 236] on button "<" at bounding box center [579, 237] width 17 height 17
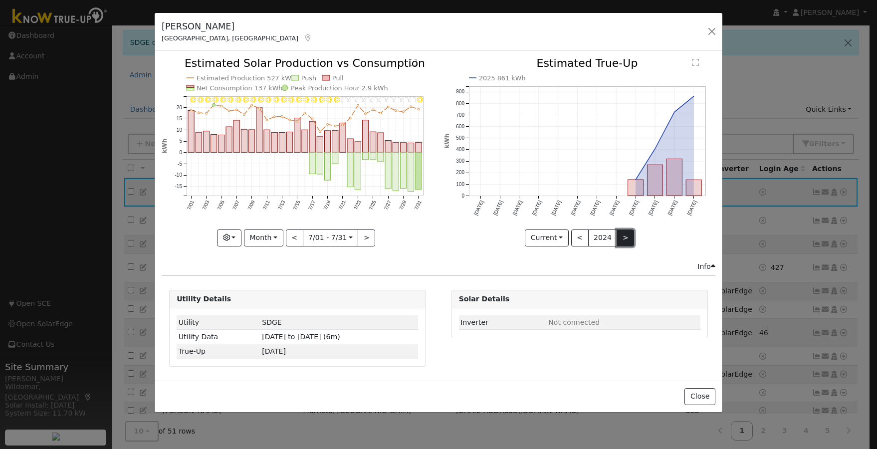
click at [620, 238] on button ">" at bounding box center [624, 237] width 17 height 17
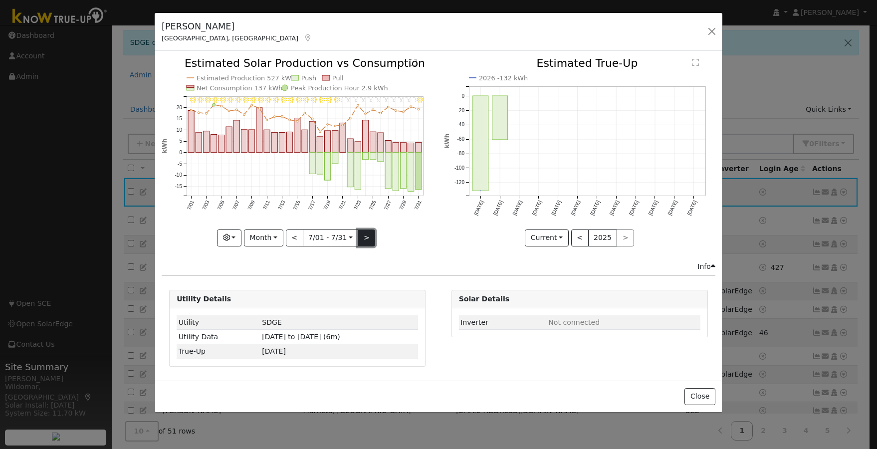
click at [362, 239] on button ">" at bounding box center [365, 237] width 17 height 17
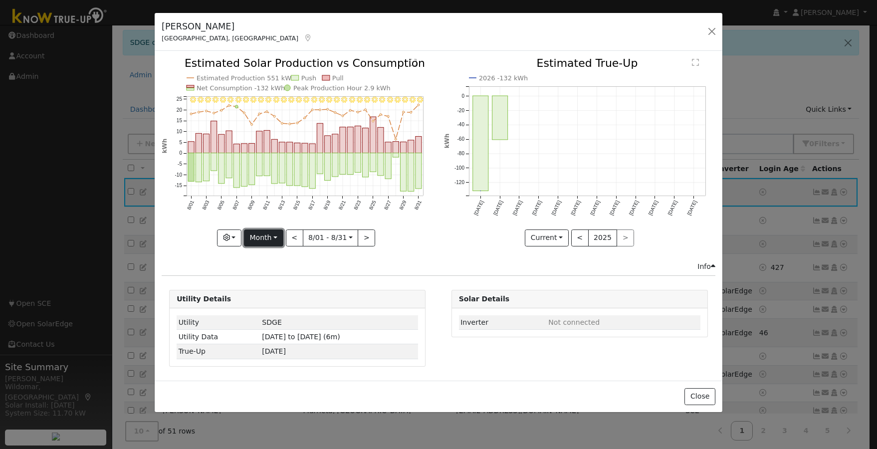
click at [276, 236] on button "Month" at bounding box center [263, 237] width 39 height 17
click at [269, 259] on link "Day" at bounding box center [278, 258] width 69 height 14
type input "2025-08-31"
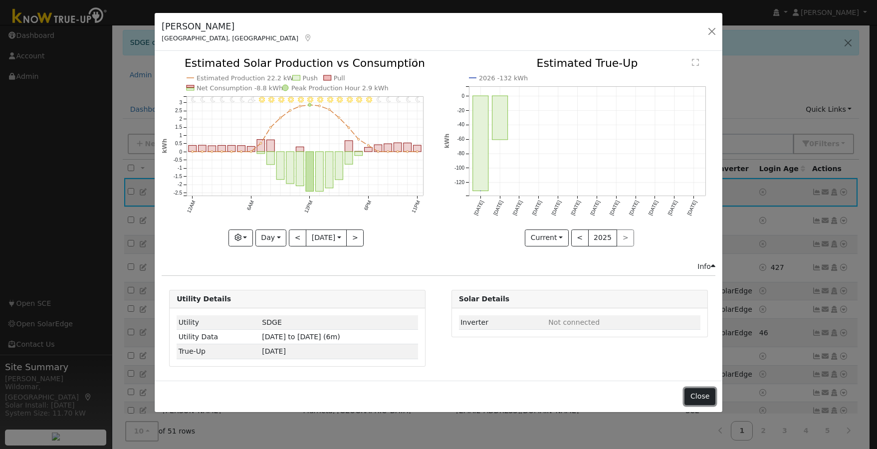
click at [705, 395] on button "Close" at bounding box center [699, 396] width 30 height 17
